Goal: Book appointment/travel/reservation

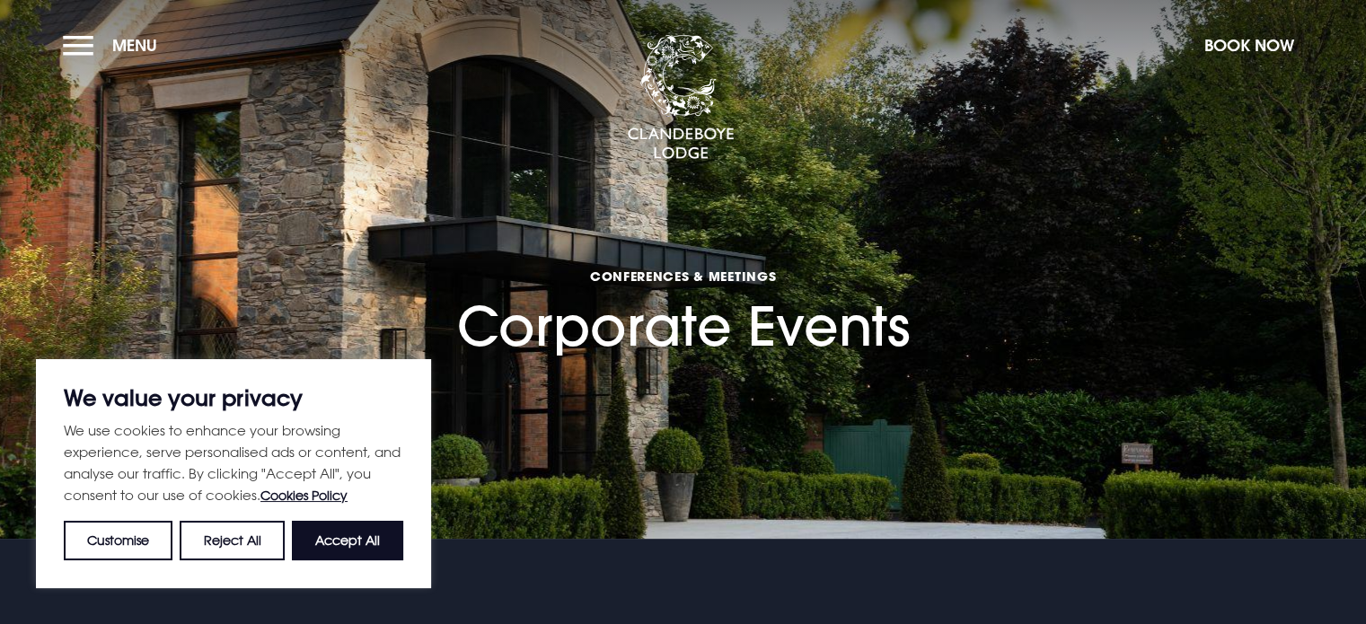
drag, startPoint x: 333, startPoint y: 550, endPoint x: 361, endPoint y: 531, distance: 33.6
click at [335, 549] on button "Accept All" at bounding box center [347, 541] width 111 height 40
checkbox input "true"
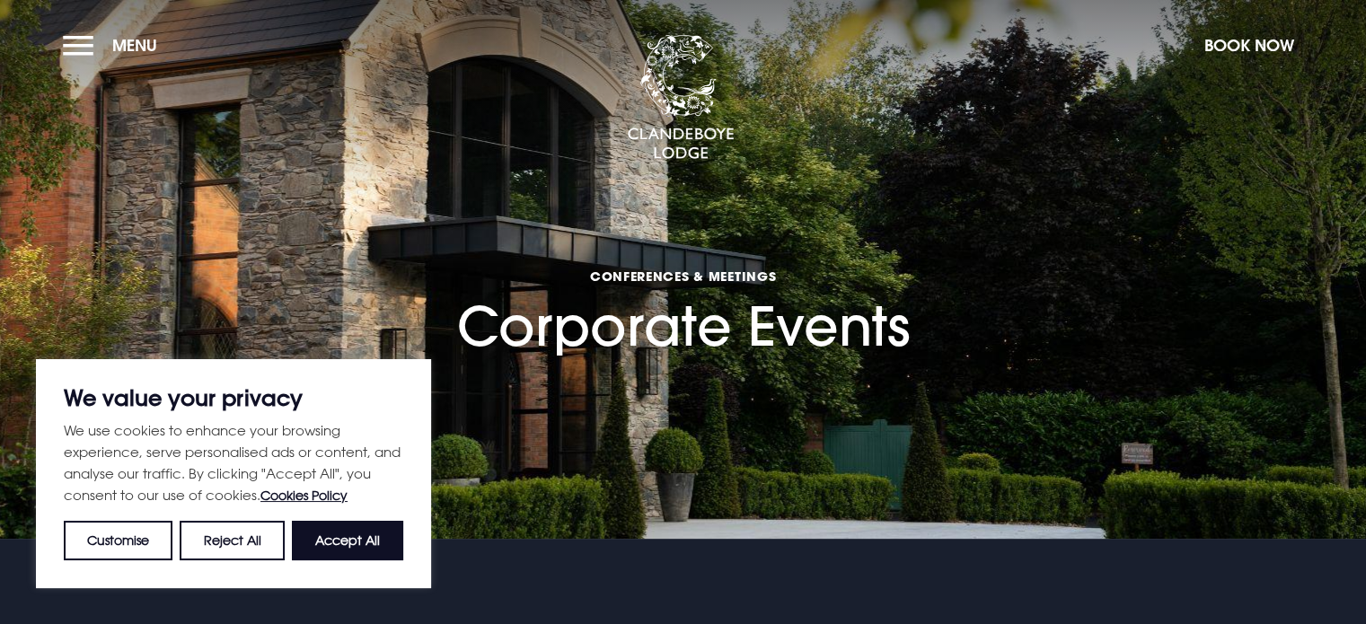
checkbox input "true"
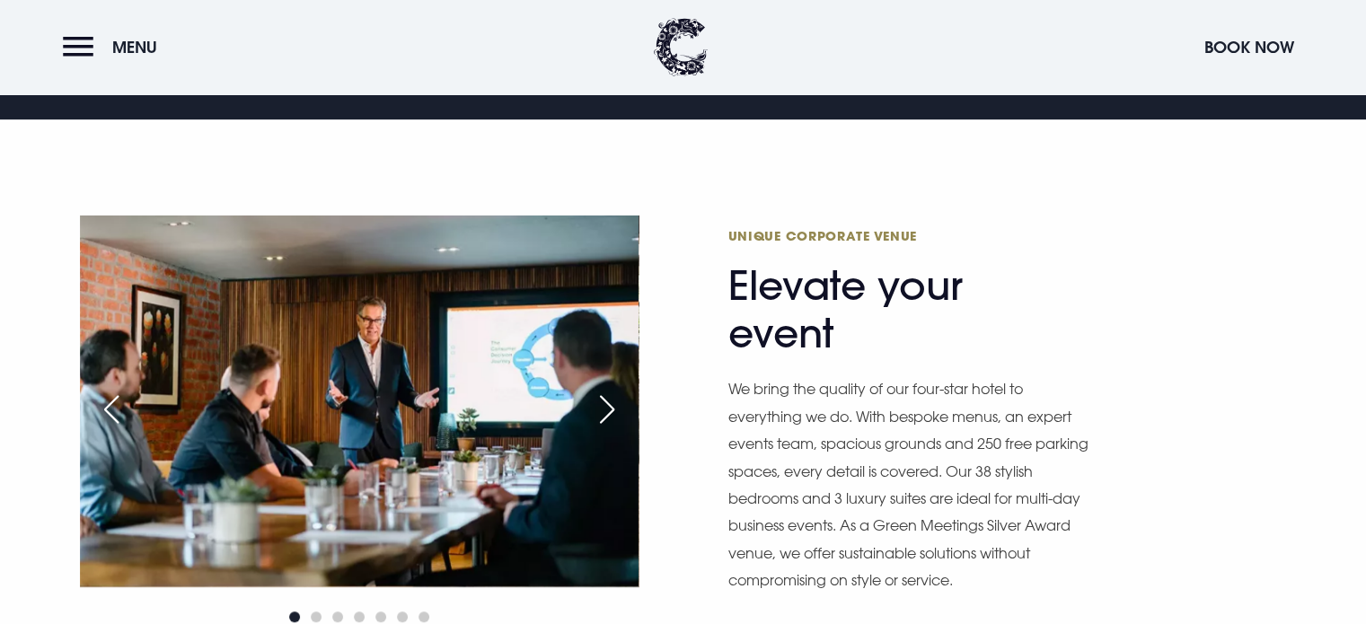
scroll to position [898, 0]
click at [614, 390] on div "Next slide" at bounding box center [607, 410] width 45 height 40
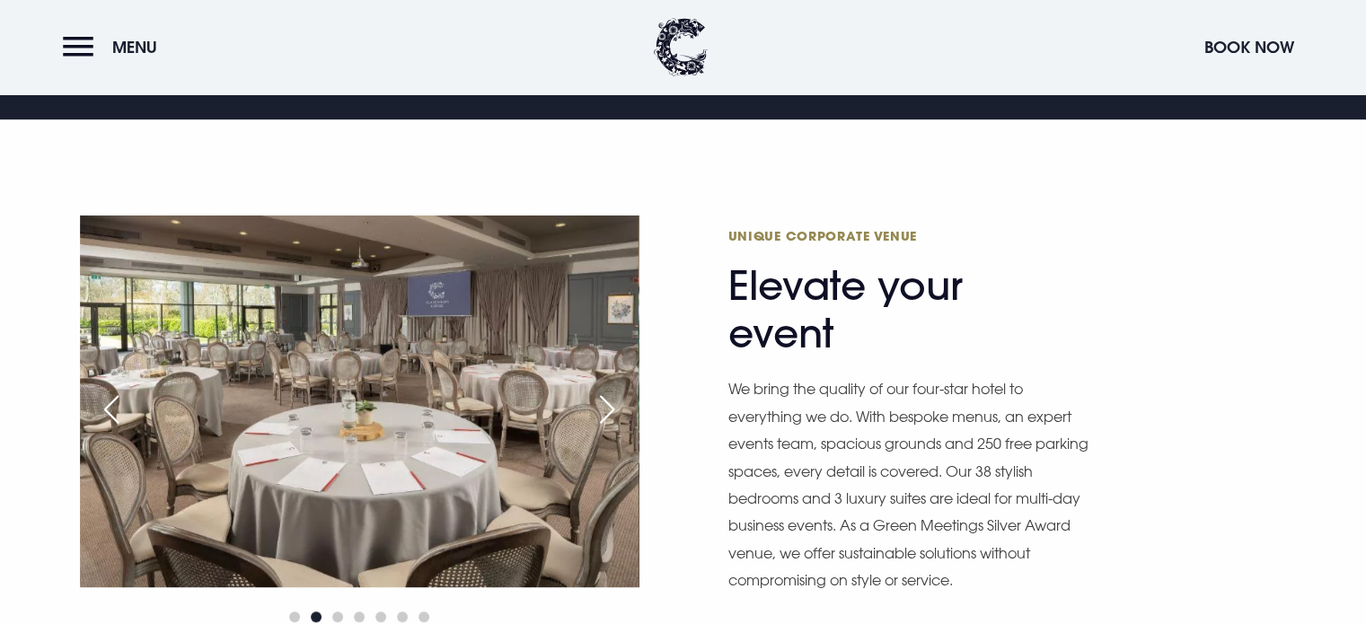
click at [614, 390] on div "Next slide" at bounding box center [607, 410] width 45 height 40
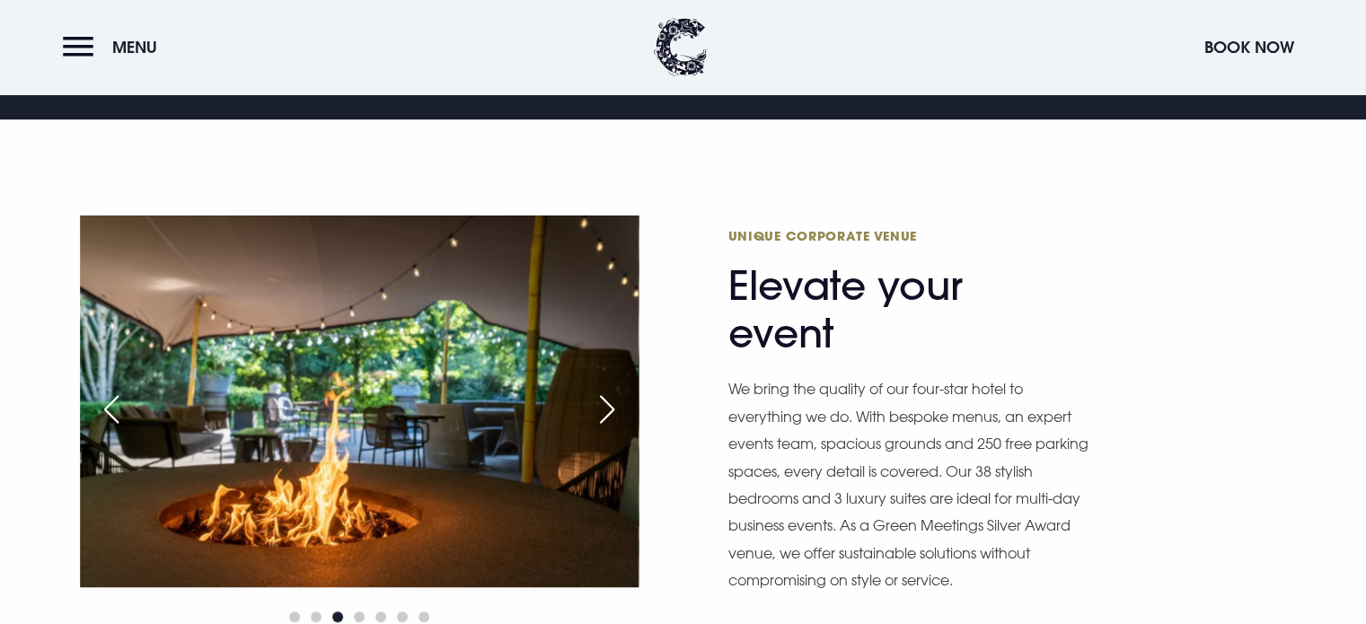
click at [614, 390] on div "Next slide" at bounding box center [607, 410] width 45 height 40
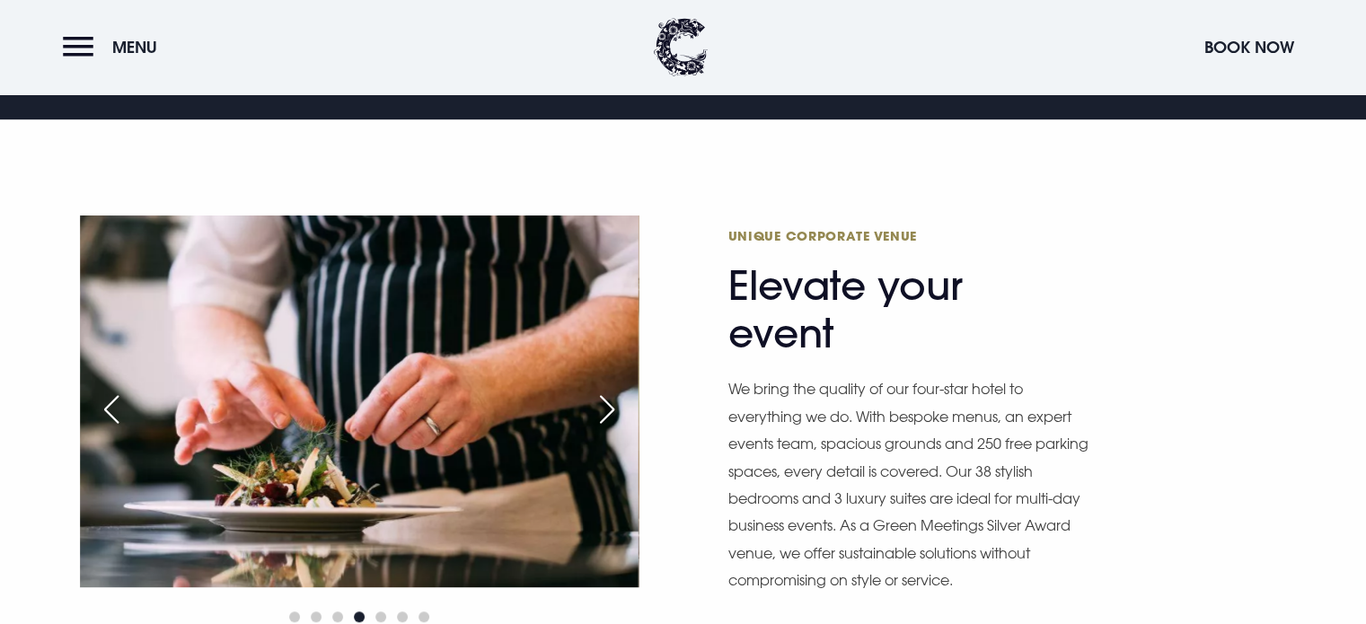
click at [614, 390] on div "Next slide" at bounding box center [607, 410] width 45 height 40
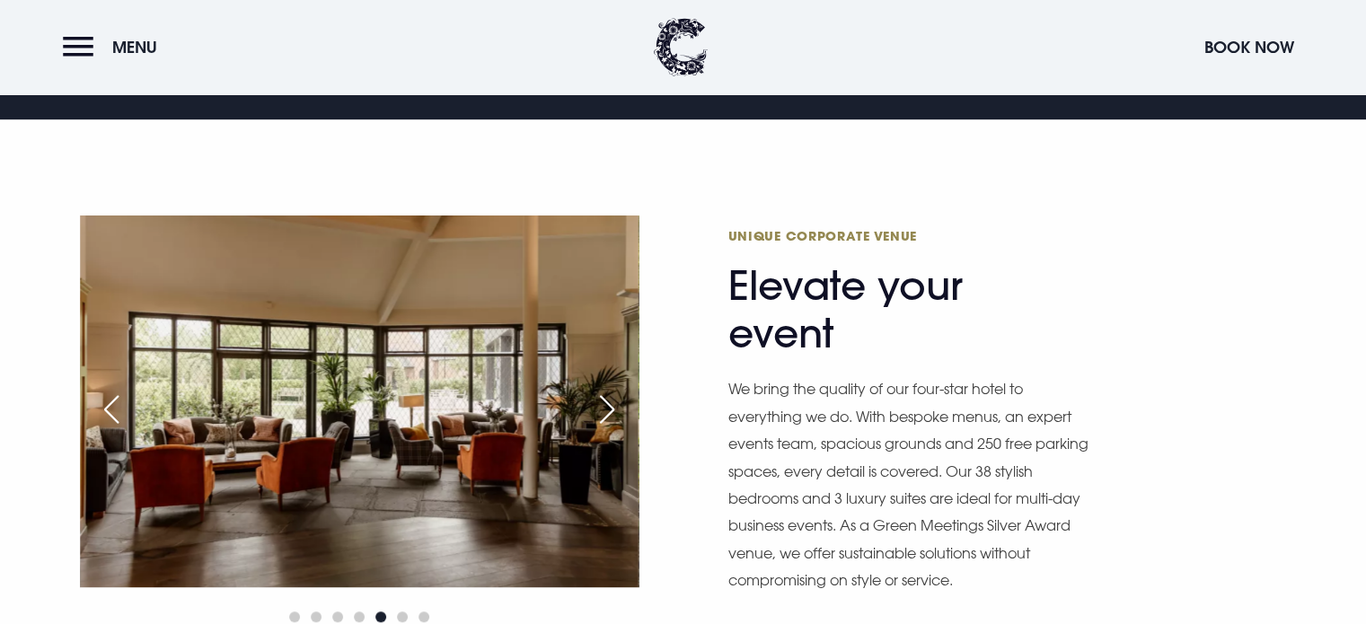
click at [614, 390] on div "Next slide" at bounding box center [607, 410] width 45 height 40
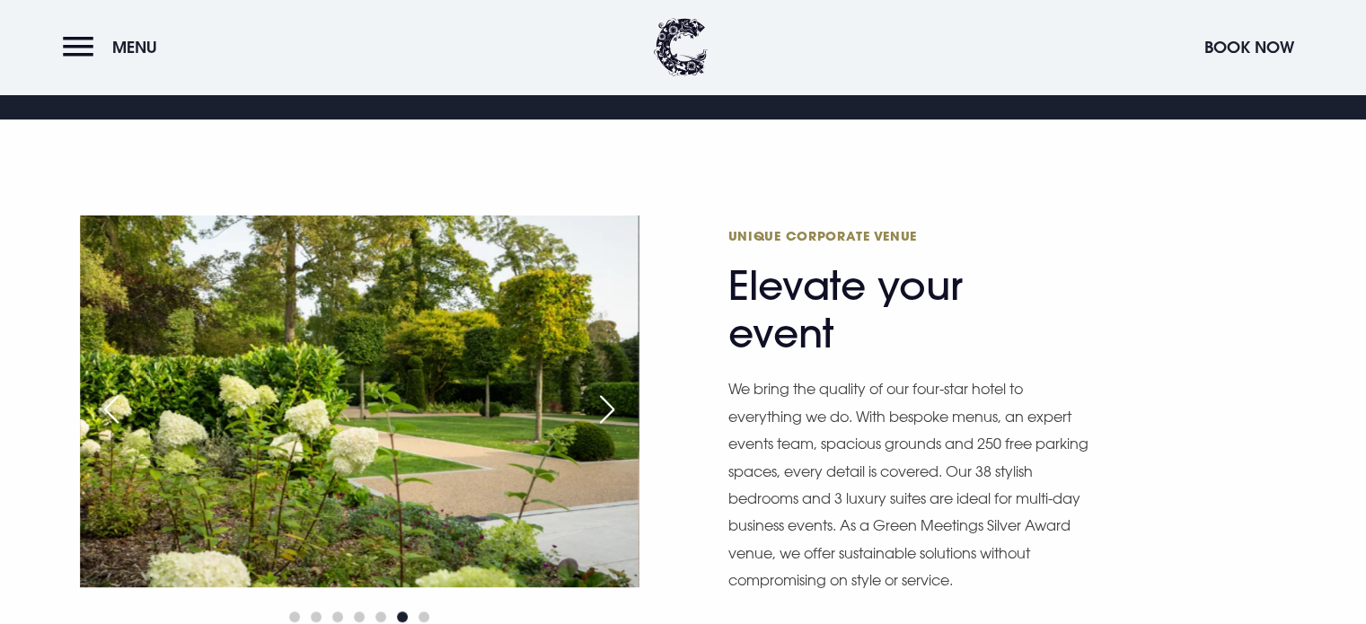
click at [614, 390] on div "Next slide" at bounding box center [607, 410] width 45 height 40
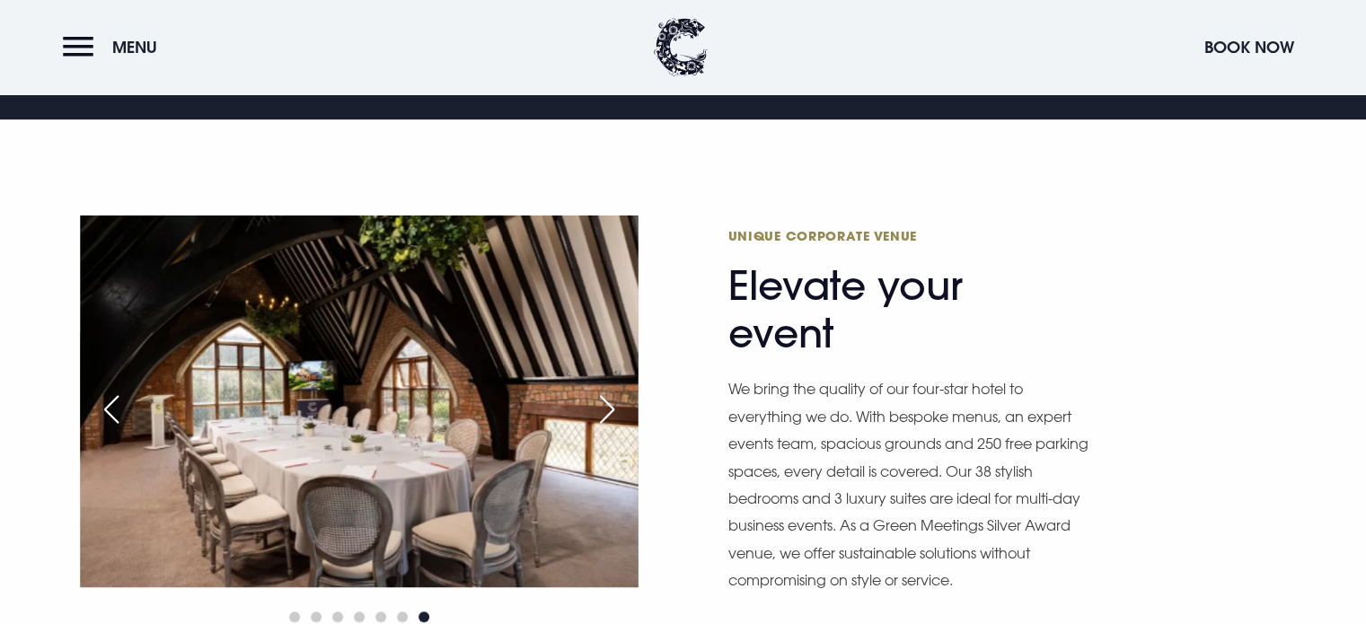
click at [614, 390] on div "Next slide" at bounding box center [607, 410] width 45 height 40
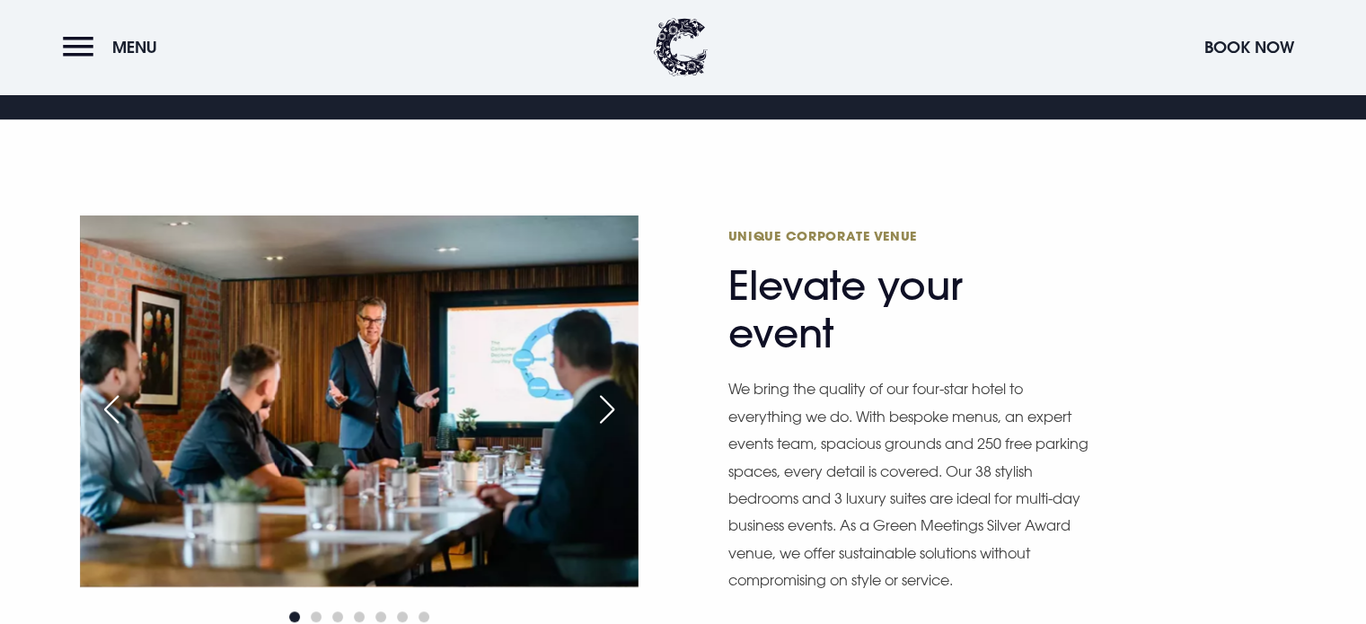
click at [614, 390] on div "Next slide" at bounding box center [607, 410] width 45 height 40
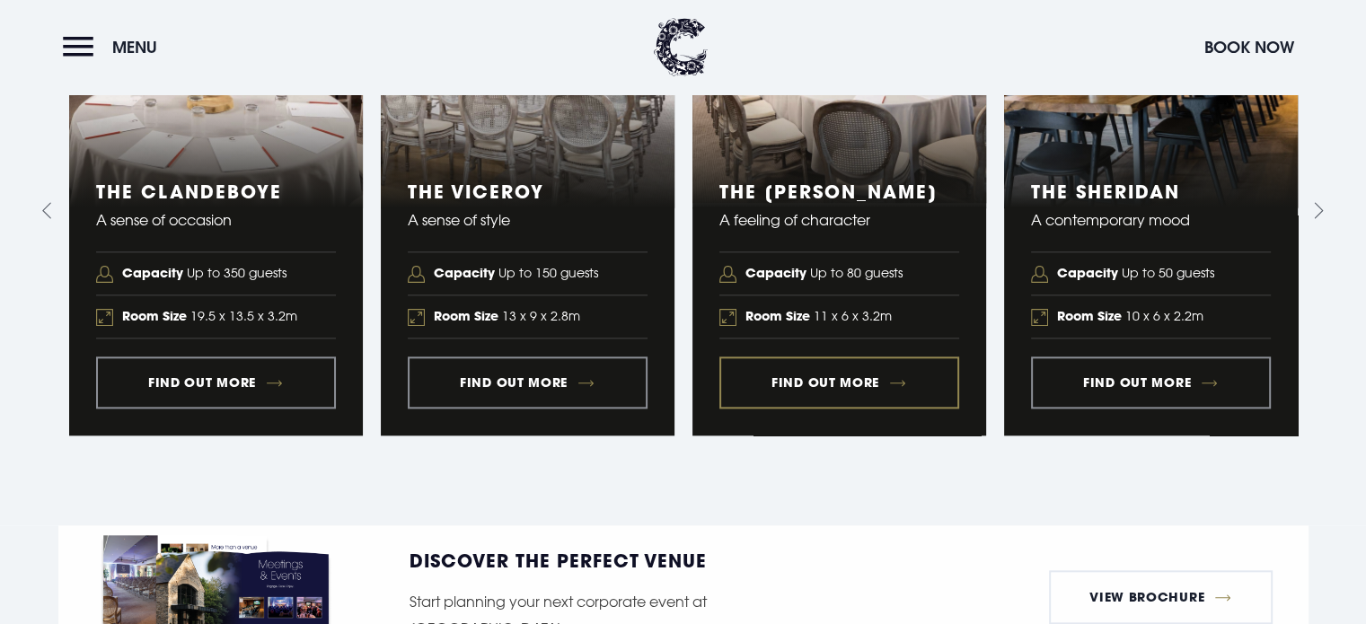
scroll to position [1976, 0]
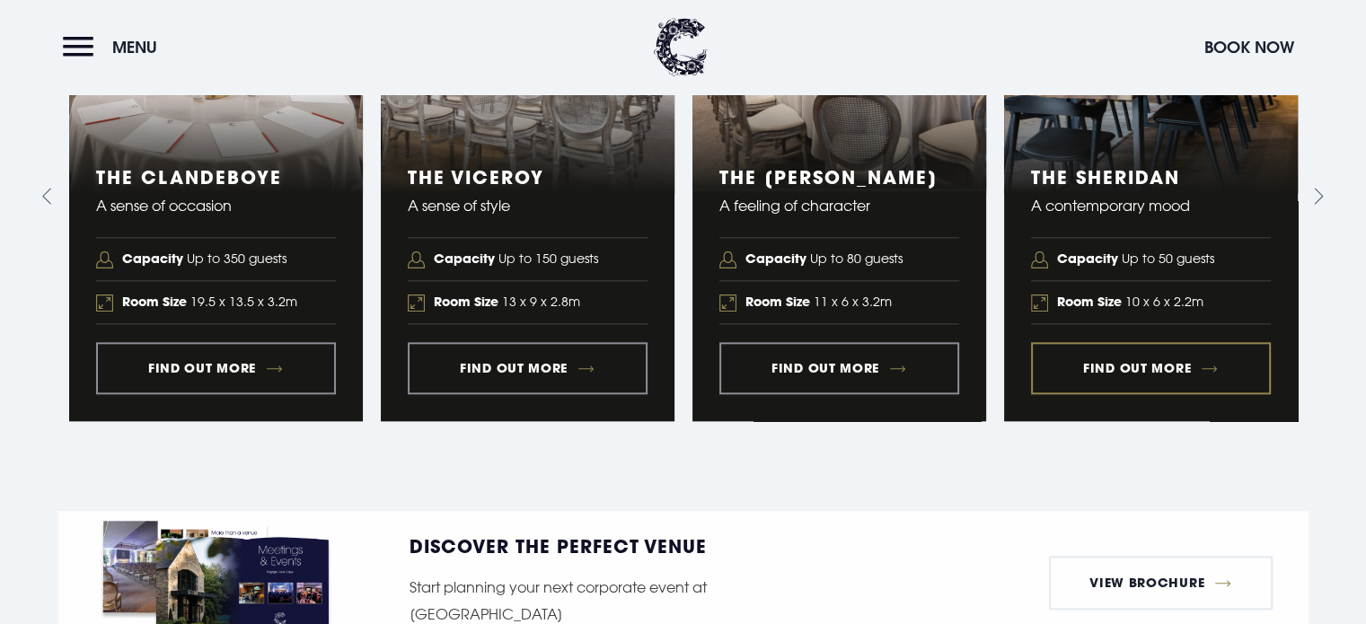
click at [1084, 322] on link "4 of 5" at bounding box center [1151, 196] width 294 height 448
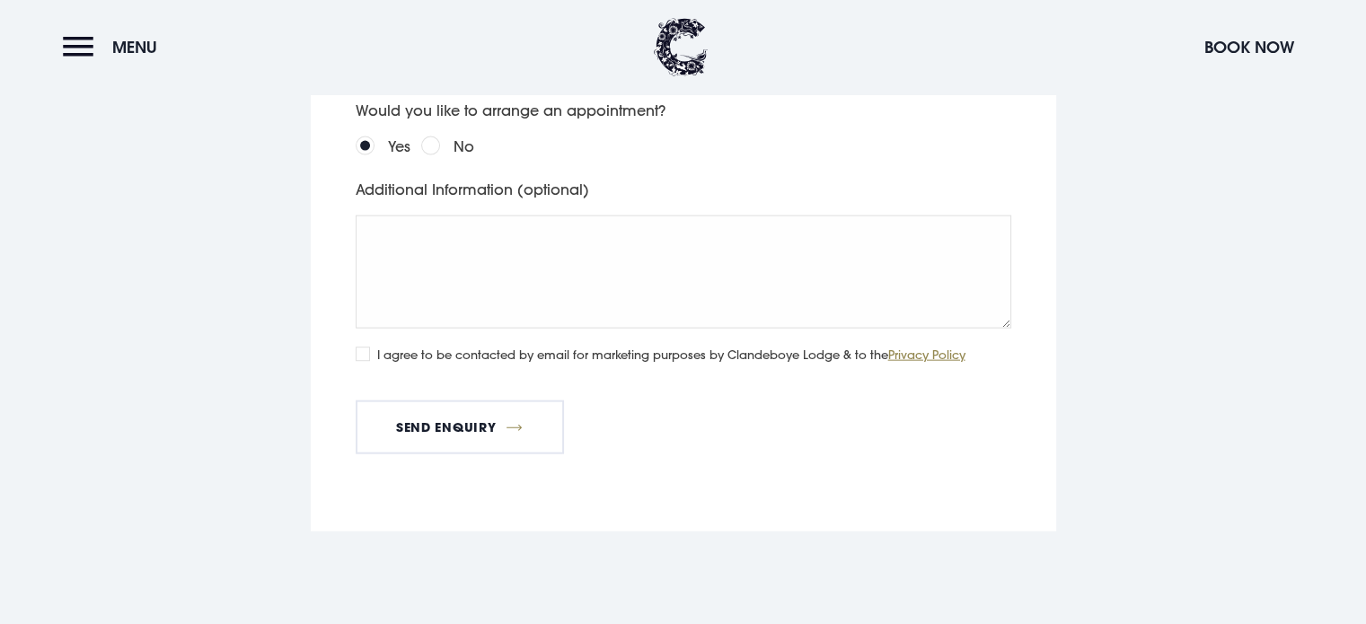
scroll to position [4042, 0]
